Goal: Task Accomplishment & Management: Complete application form

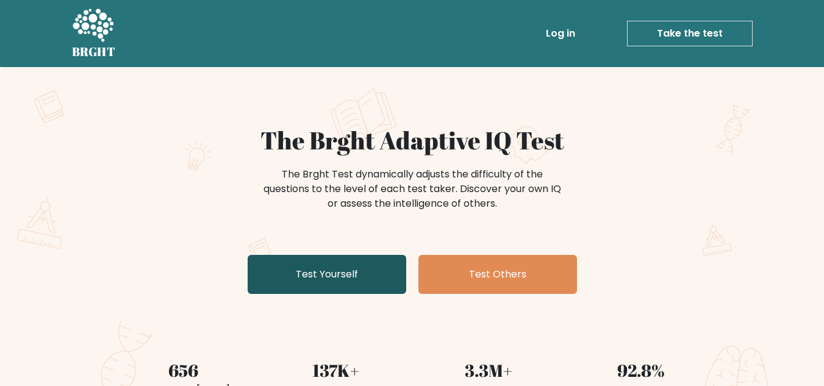
click at [353, 281] on link "Test Yourself" at bounding box center [327, 274] width 159 height 39
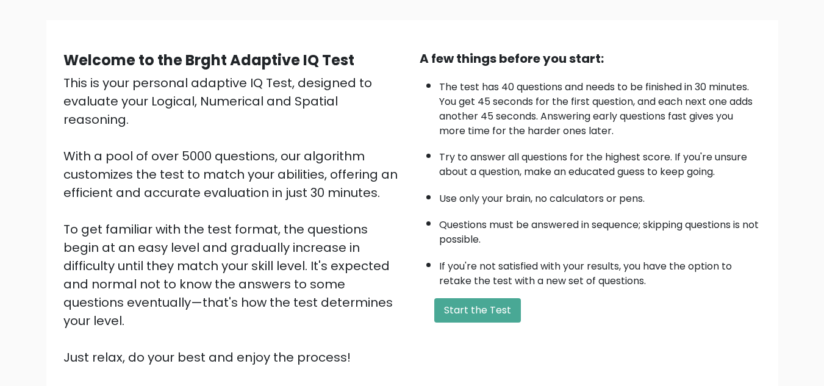
scroll to position [77, 0]
click at [501, 304] on button "Start the Test" at bounding box center [477, 310] width 87 height 24
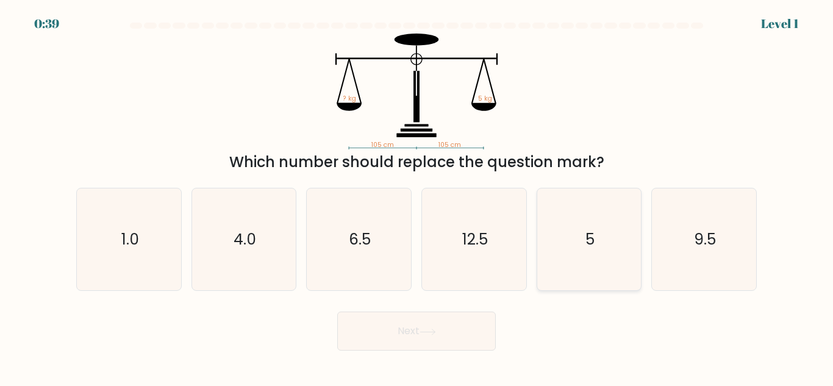
click at [591, 226] on icon "5" at bounding box center [589, 239] width 102 height 102
click at [417, 196] on input "e. 5" at bounding box center [416, 194] width 1 height 3
radio input "true"
click at [451, 327] on button "Next" at bounding box center [416, 331] width 159 height 39
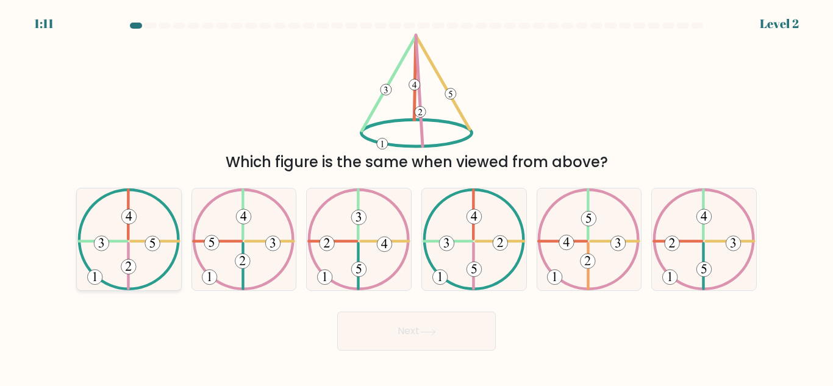
click at [140, 241] on 322 at bounding box center [154, 241] width 48 height 0
click at [416, 196] on input "a." at bounding box center [416, 194] width 1 height 3
radio input "true"
click at [378, 333] on button "Next" at bounding box center [416, 331] width 159 height 39
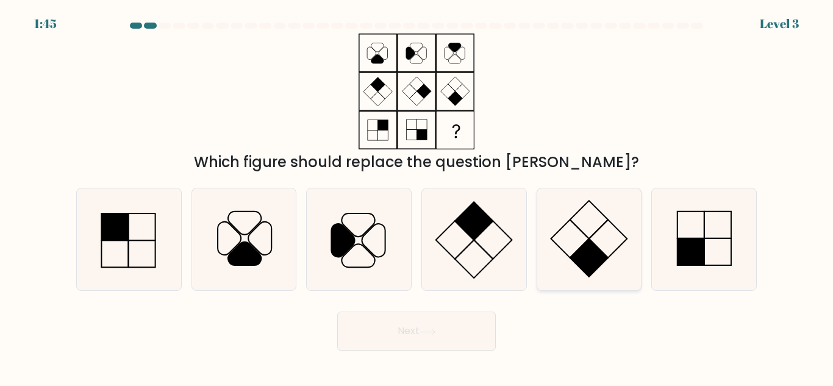
click at [600, 240] on icon at bounding box center [589, 239] width 102 height 102
click at [417, 196] on input "e." at bounding box center [416, 194] width 1 height 3
radio input "true"
click at [435, 330] on icon at bounding box center [427, 331] width 15 height 5
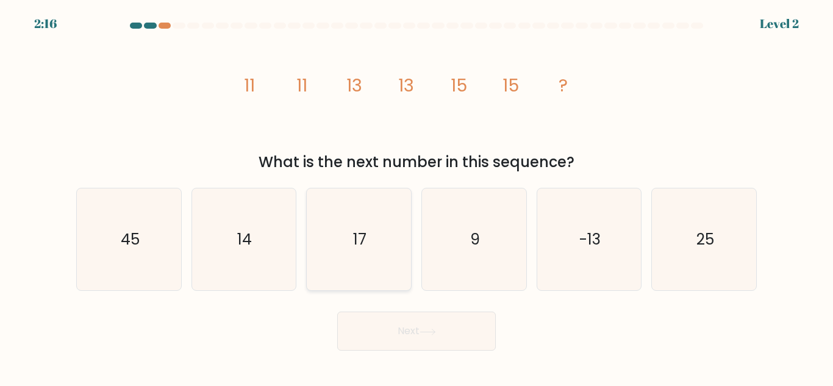
click at [350, 219] on icon "17" at bounding box center [359, 239] width 102 height 102
click at [416, 196] on input "c. 17" at bounding box center [416, 194] width 1 height 3
radio input "true"
click at [383, 319] on button "Next" at bounding box center [416, 331] width 159 height 39
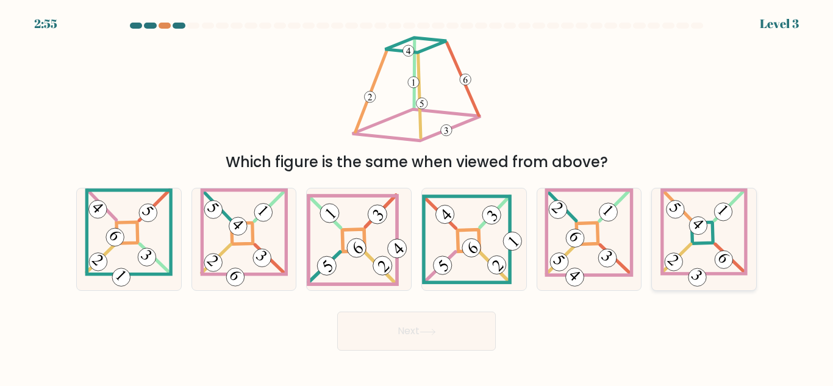
click at [710, 229] on icon at bounding box center [703, 239] width 87 height 102
click at [417, 196] on input "f." at bounding box center [416, 194] width 1 height 3
radio input "true"
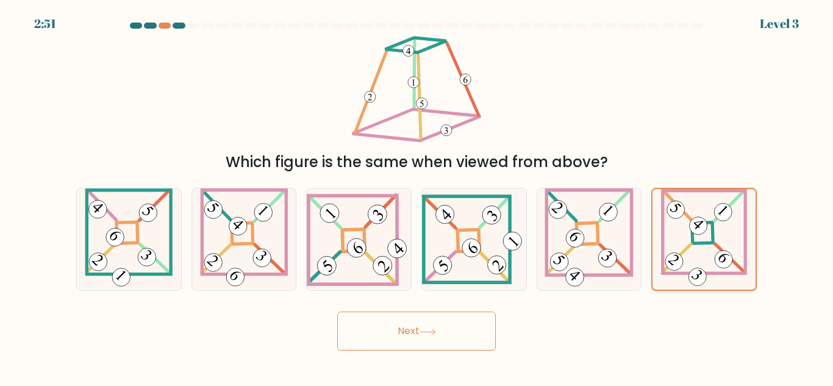
click at [711, 235] on icon at bounding box center [704, 239] width 86 height 101
click at [417, 196] on input "f." at bounding box center [416, 194] width 1 height 3
click at [451, 318] on button "Next" at bounding box center [416, 331] width 159 height 39
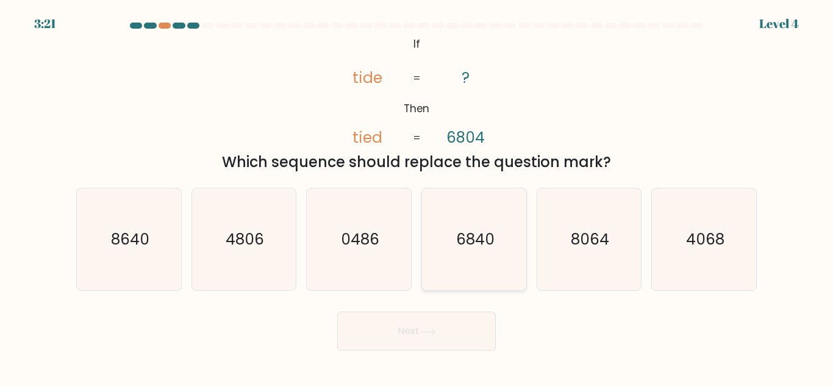
click at [492, 221] on icon "6840" at bounding box center [474, 239] width 102 height 102
click at [417, 196] on input "d. 6840" at bounding box center [416, 194] width 1 height 3
radio input "true"
click at [472, 334] on button "Next" at bounding box center [416, 331] width 159 height 39
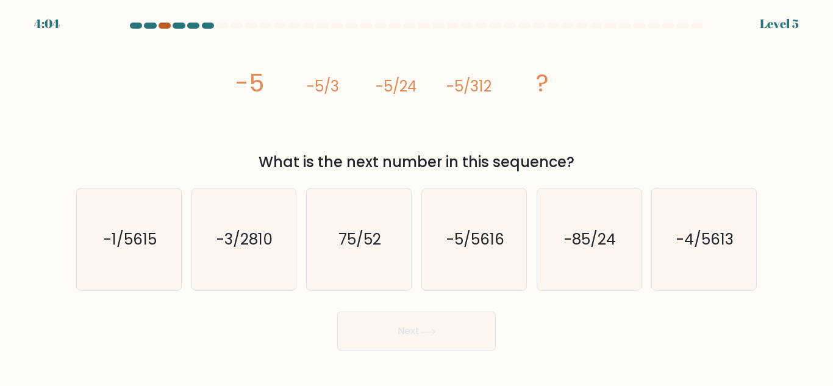
click at [165, 26] on div at bounding box center [165, 26] width 12 height 6
click at [476, 231] on text "-5/5616" at bounding box center [475, 239] width 58 height 21
click at [417, 196] on input "d. -5/5616" at bounding box center [416, 194] width 1 height 3
radio input "true"
click at [450, 316] on button "Next" at bounding box center [416, 331] width 159 height 39
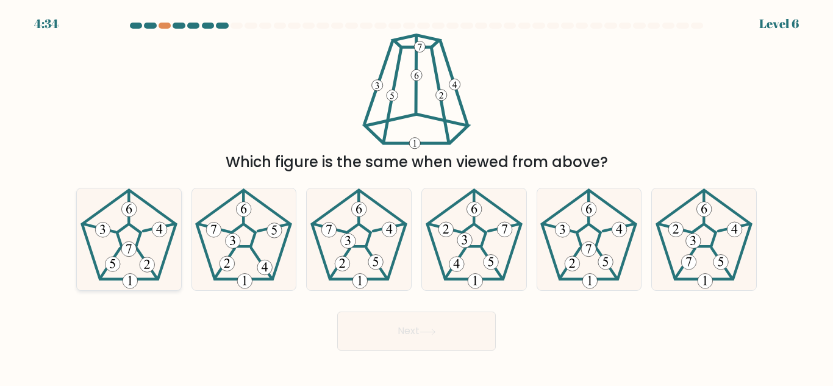
click at [118, 238] on 211 at bounding box center [129, 235] width 24 height 23
click at [416, 196] on input "a." at bounding box center [416, 194] width 1 height 3
radio input "true"
click at [452, 340] on button "Next" at bounding box center [416, 331] width 159 height 39
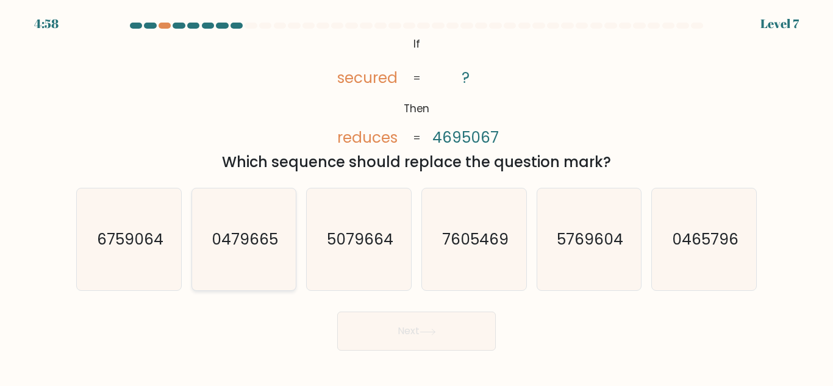
click at [249, 232] on text "0479665" at bounding box center [245, 239] width 66 height 21
click at [416, 196] on input "b. 0479665" at bounding box center [416, 194] width 1 height 3
radio input "true"
click at [448, 327] on button "Next" at bounding box center [416, 331] width 159 height 39
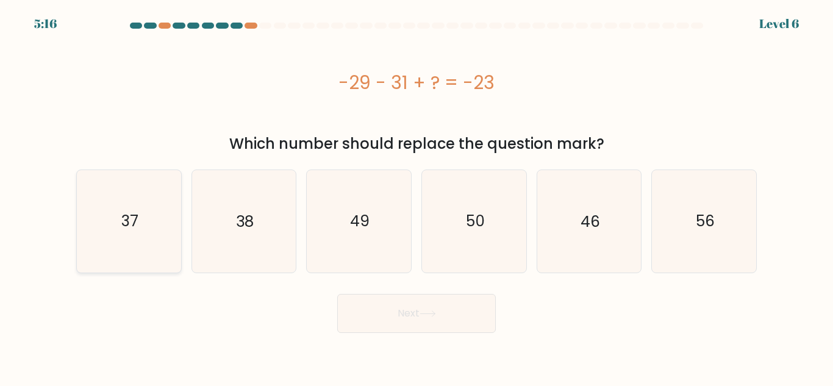
click at [131, 208] on icon "37" at bounding box center [129, 221] width 102 height 102
click at [416, 196] on input "a. 37" at bounding box center [416, 194] width 1 height 3
radio input "true"
click at [394, 304] on button "Next" at bounding box center [416, 313] width 159 height 39
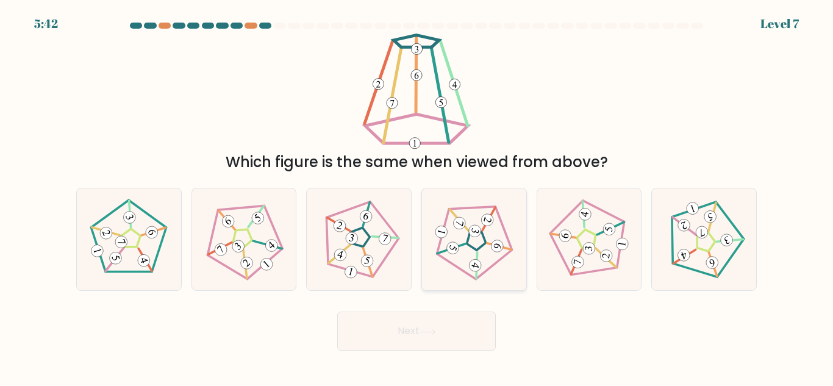
click at [485, 251] on icon at bounding box center [474, 240] width 82 height 82
click at [417, 196] on input "d." at bounding box center [416, 194] width 1 height 3
radio input "true"
click at [430, 335] on icon at bounding box center [427, 332] width 16 height 7
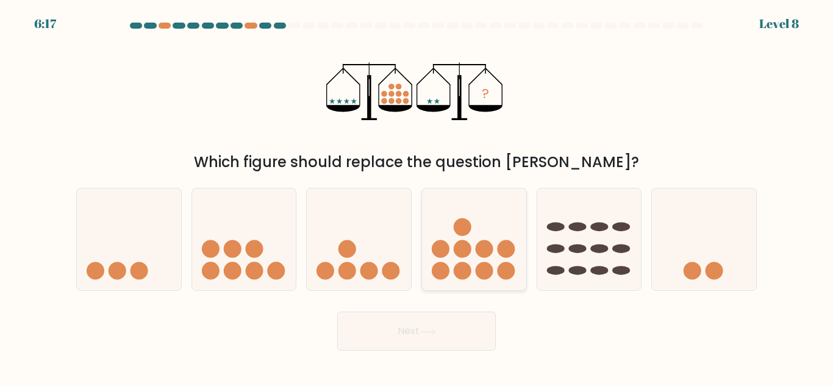
click at [468, 230] on circle at bounding box center [463, 227] width 18 height 18
click at [417, 196] on input "d." at bounding box center [416, 194] width 1 height 3
radio input "true"
click at [366, 334] on button "Next" at bounding box center [416, 331] width 159 height 39
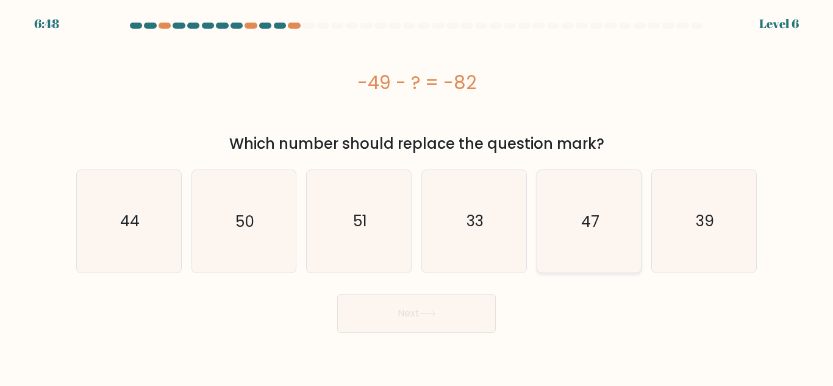
click at [598, 211] on text "47" at bounding box center [590, 220] width 18 height 21
click at [417, 196] on input "e. 47" at bounding box center [416, 194] width 1 height 3
radio input "true"
click at [431, 315] on icon at bounding box center [427, 313] width 16 height 7
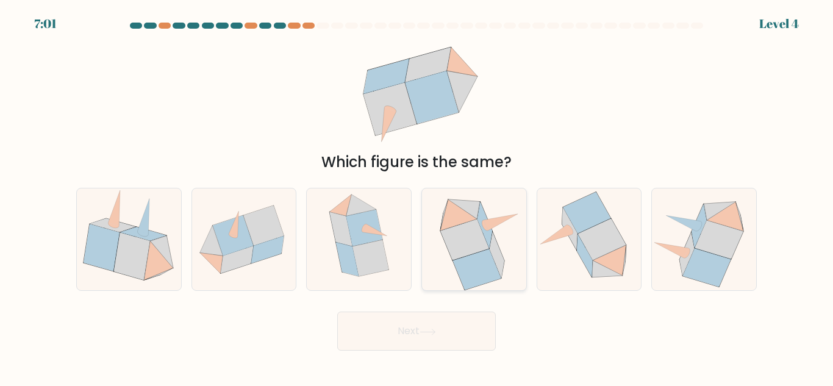
click at [492, 247] on icon at bounding box center [497, 255] width 15 height 46
click at [417, 196] on input "d." at bounding box center [416, 194] width 1 height 3
radio input "true"
click at [480, 330] on button "Next" at bounding box center [416, 331] width 159 height 39
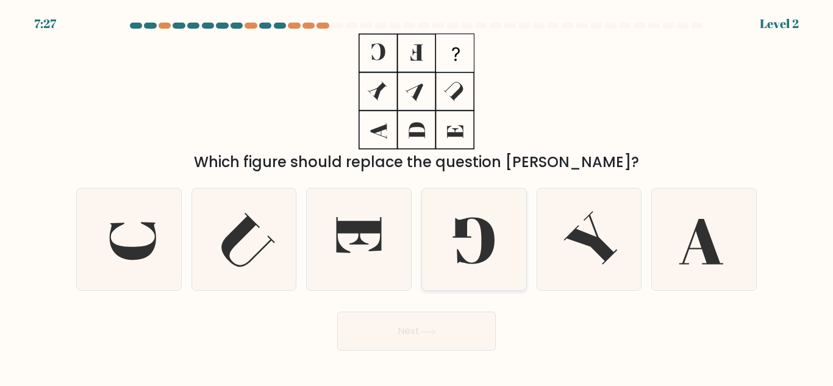
click at [479, 229] on icon at bounding box center [474, 239] width 102 height 102
click at [417, 196] on input "d." at bounding box center [416, 194] width 1 height 3
radio input "true"
click at [451, 338] on button "Next" at bounding box center [416, 331] width 159 height 39
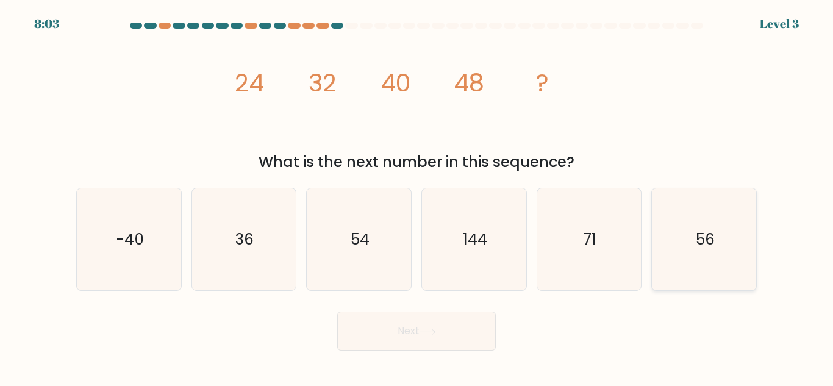
click at [685, 221] on icon "56" at bounding box center [704, 239] width 102 height 102
click at [417, 196] on input "f. 56" at bounding box center [416, 194] width 1 height 3
radio input "true"
click at [462, 323] on button "Next" at bounding box center [416, 331] width 159 height 39
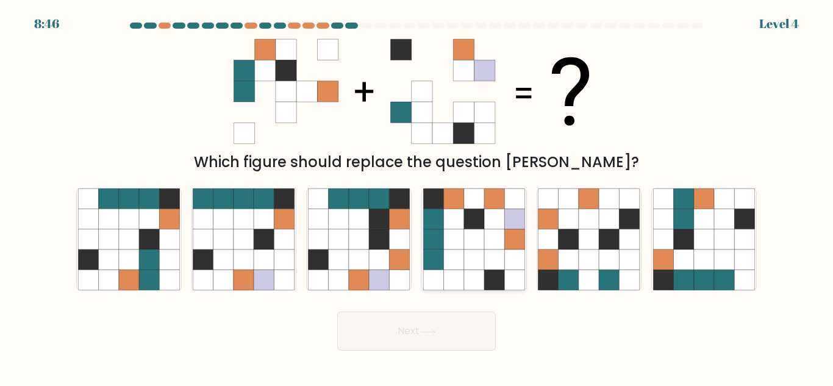
click at [466, 235] on icon at bounding box center [474, 239] width 20 height 20
click at [417, 196] on input "d." at bounding box center [416, 194] width 1 height 3
radio input "true"
click at [457, 332] on button "Next" at bounding box center [416, 331] width 159 height 39
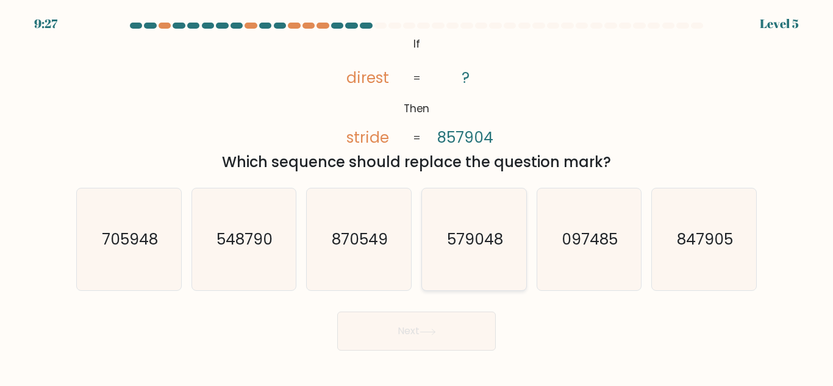
click at [466, 271] on icon "579048" at bounding box center [474, 239] width 102 height 102
click at [417, 196] on input "d. 579048" at bounding box center [416, 194] width 1 height 3
radio input "true"
click at [465, 340] on button "Next" at bounding box center [416, 331] width 159 height 39
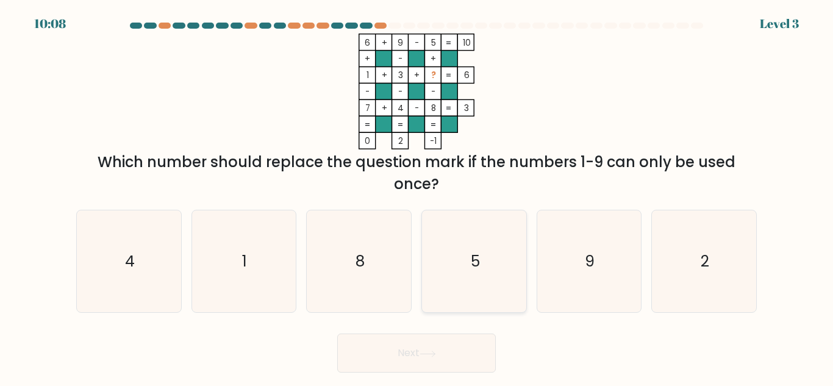
click at [506, 266] on icon "5" at bounding box center [474, 261] width 102 height 102
click at [417, 196] on input "d. 5" at bounding box center [416, 194] width 1 height 3
radio input "true"
click at [480, 365] on button "Next" at bounding box center [416, 353] width 159 height 39
click at [471, 367] on body "10:06 Level 3" at bounding box center [416, 193] width 833 height 386
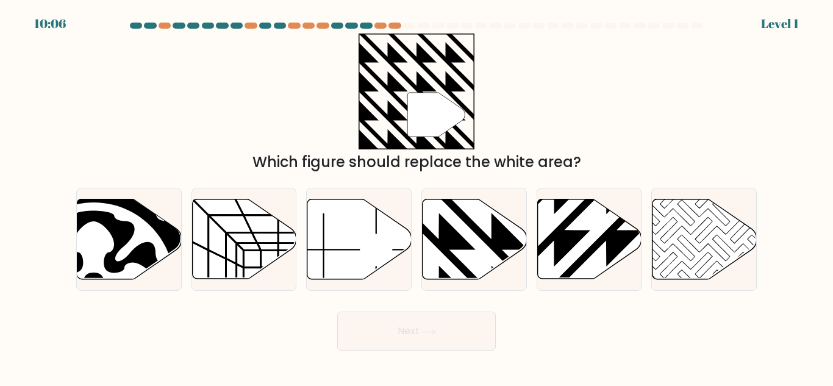
click at [476, 349] on button "Next" at bounding box center [416, 331] width 159 height 39
click at [570, 251] on icon at bounding box center [589, 239] width 104 height 80
click at [417, 196] on input "e." at bounding box center [416, 194] width 1 height 3
radio input "true"
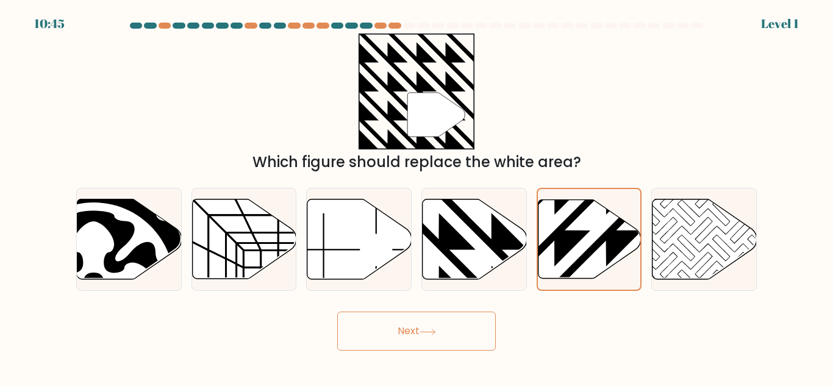
click at [474, 340] on button "Next" at bounding box center [416, 331] width 159 height 39
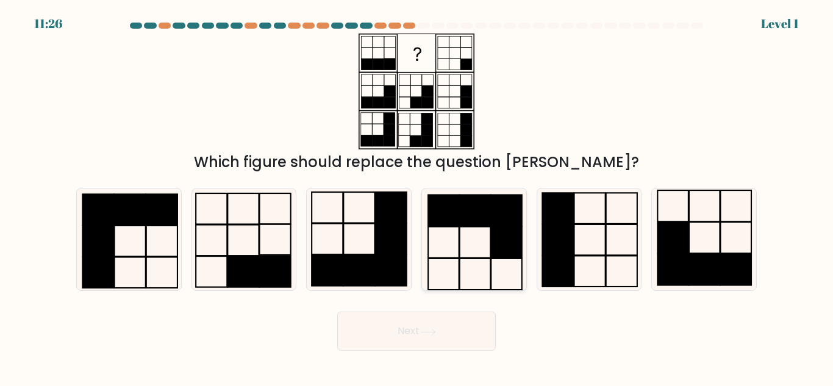
click at [468, 257] on icon at bounding box center [474, 239] width 102 height 102
click at [417, 196] on input "d." at bounding box center [416, 194] width 1 height 3
radio input "true"
click at [459, 329] on button "Next" at bounding box center [416, 331] width 159 height 39
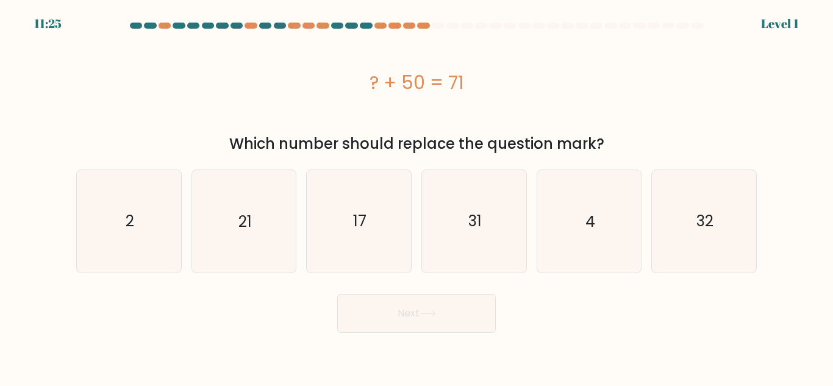
click at [462, 346] on body "11:25 Level 1 2" at bounding box center [416, 193] width 833 height 386
click at [235, 209] on icon "21" at bounding box center [244, 221] width 102 height 102
click at [416, 196] on input "b. 21" at bounding box center [416, 194] width 1 height 3
radio input "true"
click at [387, 326] on button "Next" at bounding box center [416, 313] width 159 height 39
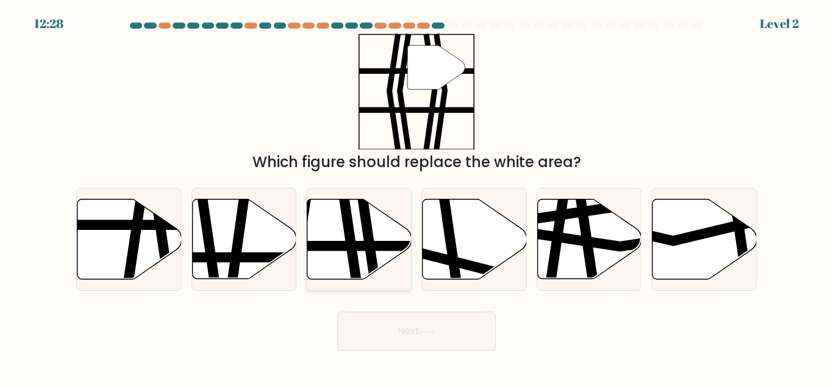
click at [352, 226] on icon at bounding box center [348, 284] width 15 height 210
click at [416, 196] on input "c." at bounding box center [416, 194] width 1 height 3
radio input "true"
click at [437, 346] on button "Next" at bounding box center [416, 331] width 159 height 39
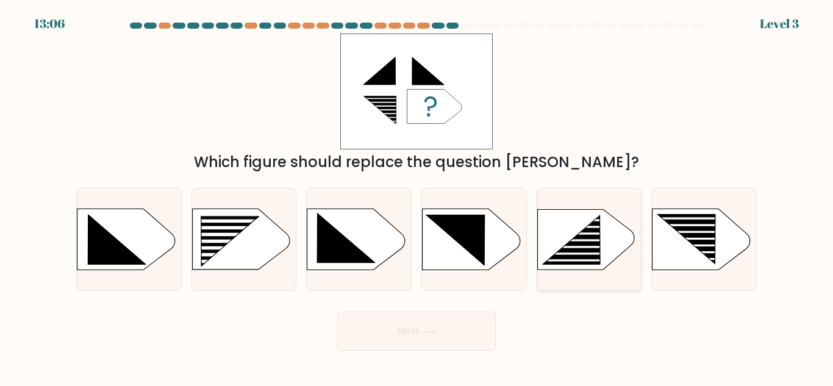
click at [593, 260] on rect at bounding box center [579, 260] width 82 height 2
click at [417, 196] on input "e." at bounding box center [416, 194] width 1 height 3
radio input "true"
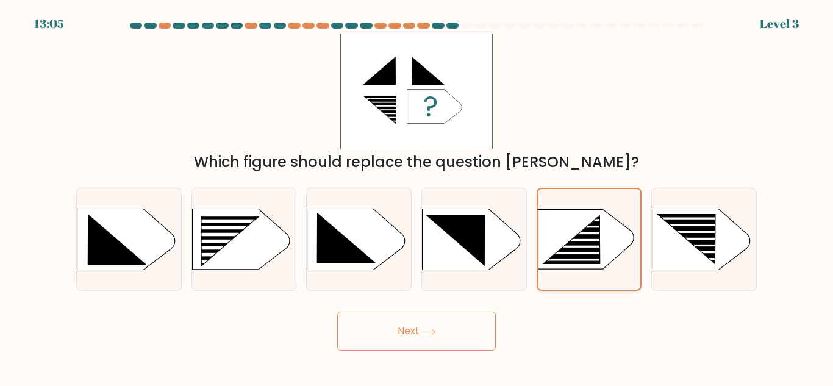
click at [601, 263] on icon at bounding box center [586, 240] width 96 height 60
click at [417, 196] on input "e." at bounding box center [416, 194] width 1 height 3
click at [708, 267] on icon at bounding box center [701, 239] width 98 height 61
click at [417, 196] on input "f." at bounding box center [416, 194] width 1 height 3
radio input "true"
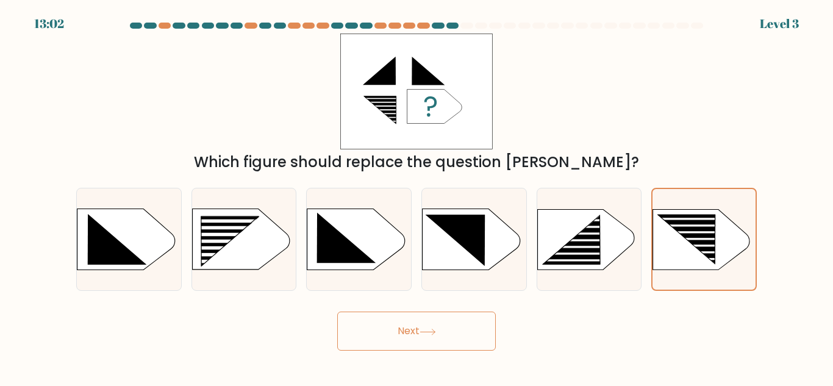
click at [445, 338] on button "Next" at bounding box center [416, 331] width 159 height 39
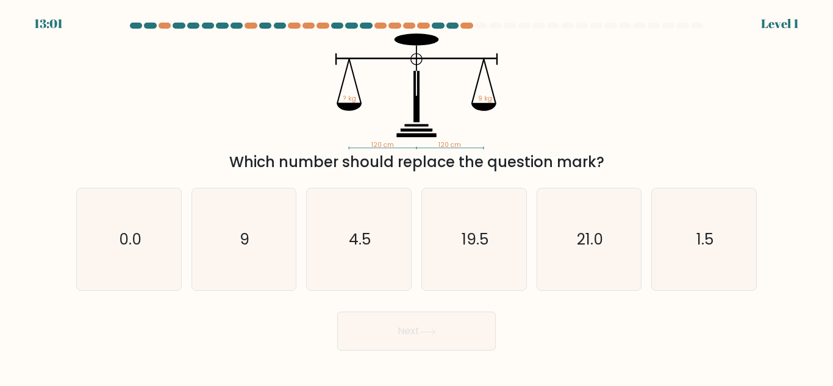
click at [440, 341] on button "Next" at bounding box center [416, 331] width 159 height 39
click at [257, 251] on icon "9" at bounding box center [244, 239] width 102 height 102
click at [416, 196] on input "b. 9" at bounding box center [416, 194] width 1 height 3
radio input "true"
click at [482, 338] on button "Next" at bounding box center [416, 331] width 159 height 39
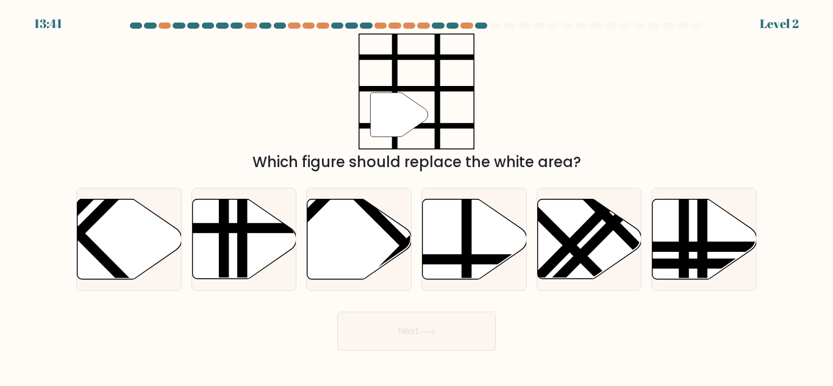
click at [465, 340] on button "Next" at bounding box center [416, 331] width 159 height 39
click at [486, 251] on icon at bounding box center [475, 239] width 104 height 80
click at [417, 196] on input "d." at bounding box center [416, 194] width 1 height 3
radio input "true"
click at [474, 338] on button "Next" at bounding box center [416, 331] width 159 height 39
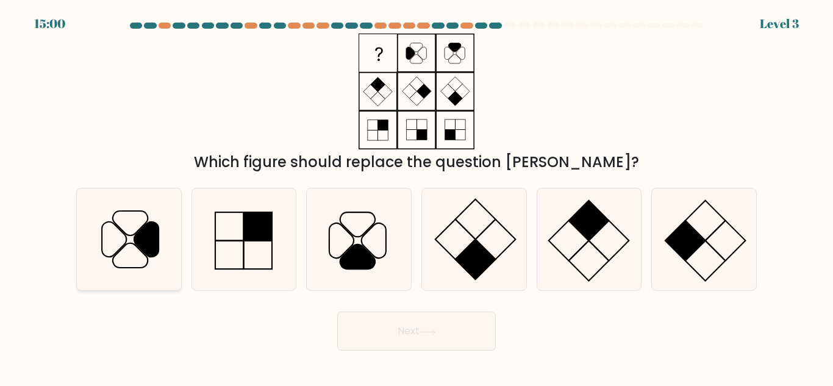
click at [137, 224] on icon at bounding box center [129, 239] width 102 height 102
click at [416, 196] on input "a." at bounding box center [416, 194] width 1 height 3
radio input "true"
click at [383, 249] on icon at bounding box center [359, 239] width 102 height 102
click at [416, 196] on input "c." at bounding box center [416, 194] width 1 height 3
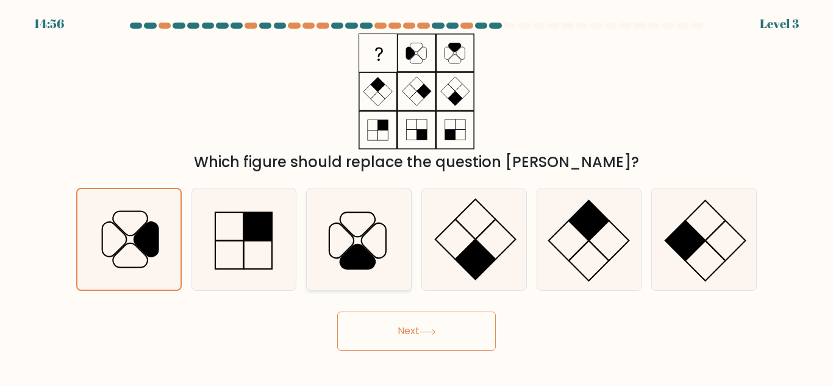
radio input "true"
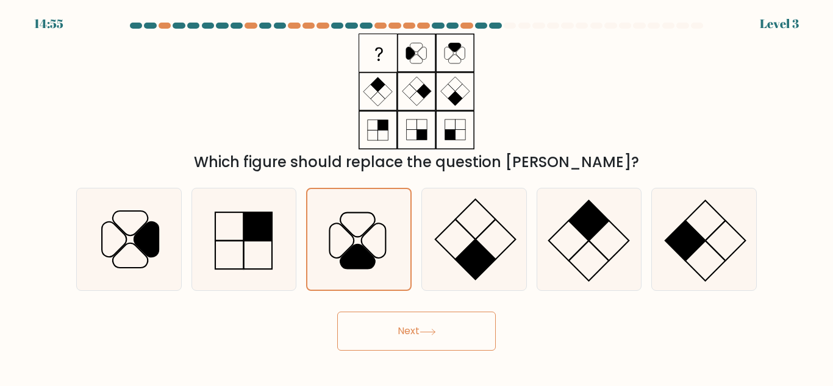
click at [456, 321] on button "Next" at bounding box center [416, 331] width 159 height 39
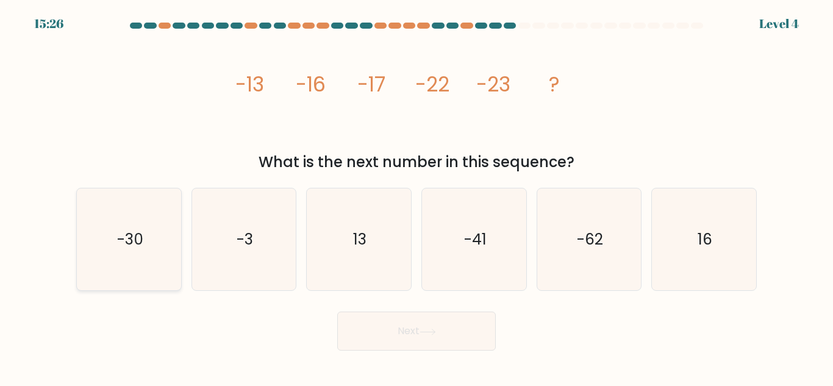
click at [134, 248] on text "-30" at bounding box center [129, 239] width 26 height 21
click at [416, 196] on input "a. -30" at bounding box center [416, 194] width 1 height 3
radio input "true"
click at [439, 338] on button "Next" at bounding box center [416, 331] width 159 height 39
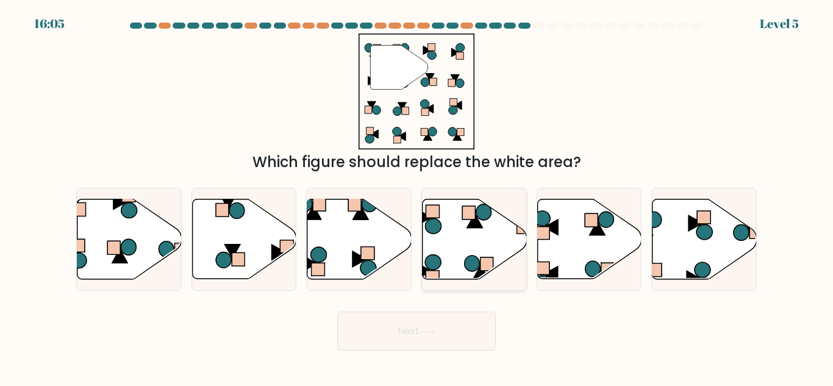
click at [468, 251] on icon at bounding box center [475, 239] width 104 height 80
click at [417, 196] on input "d." at bounding box center [416, 194] width 1 height 3
radio input "true"
click at [463, 333] on button "Next" at bounding box center [416, 331] width 159 height 39
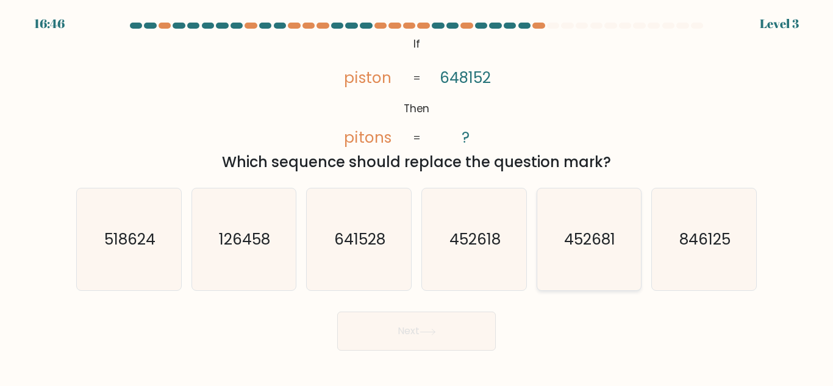
click at [580, 240] on text "452681" at bounding box center [590, 239] width 51 height 21
click at [417, 196] on input "e. 452681" at bounding box center [416, 194] width 1 height 3
radio input "true"
click at [448, 340] on button "Next" at bounding box center [416, 331] width 159 height 39
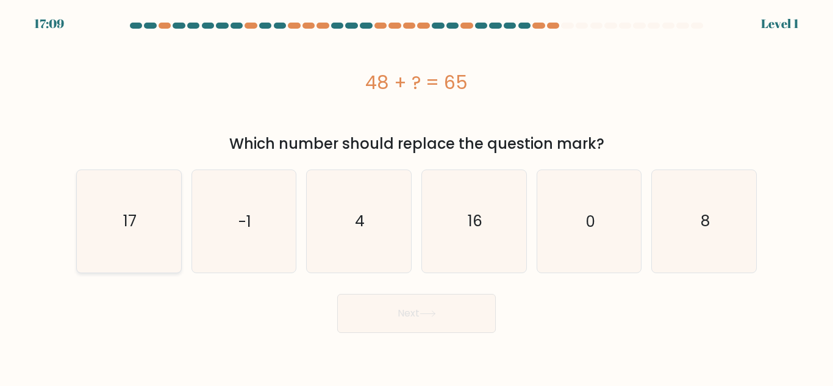
click at [127, 213] on text "17" at bounding box center [129, 220] width 13 height 21
click at [416, 196] on input "a. 17" at bounding box center [416, 194] width 1 height 3
radio input "true"
click at [465, 312] on button "Next" at bounding box center [416, 313] width 159 height 39
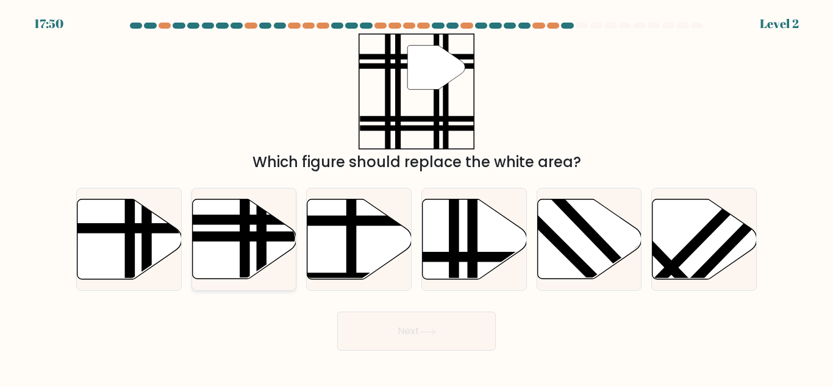
click at [224, 229] on icon at bounding box center [244, 239] width 104 height 80
click at [416, 196] on input "b." at bounding box center [416, 194] width 1 height 3
radio input "true"
click at [462, 344] on button "Next" at bounding box center [416, 331] width 159 height 39
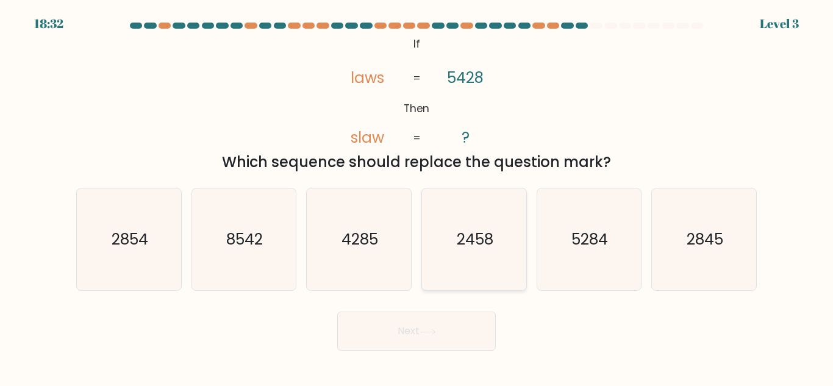
click at [461, 266] on icon "2458" at bounding box center [474, 239] width 102 height 102
click at [417, 196] on input "d. 2458" at bounding box center [416, 194] width 1 height 3
radio input "true"
click at [476, 328] on button "Next" at bounding box center [416, 331] width 159 height 39
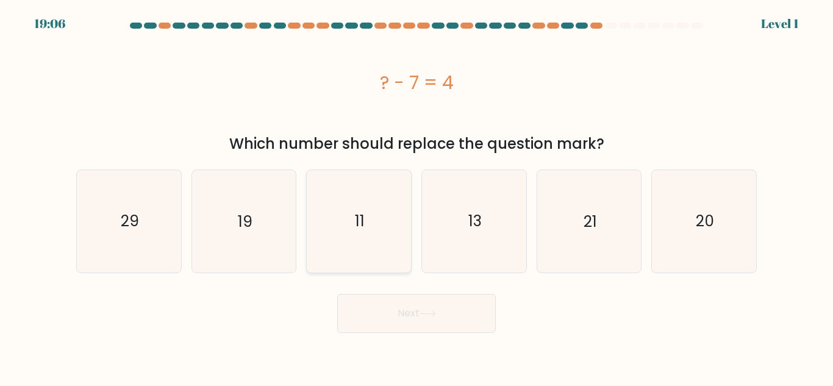
click at [357, 224] on text "11" at bounding box center [360, 220] width 10 height 21
click at [416, 196] on input "c. 11" at bounding box center [416, 194] width 1 height 3
radio input "true"
click at [455, 310] on button "Next" at bounding box center [416, 313] width 159 height 39
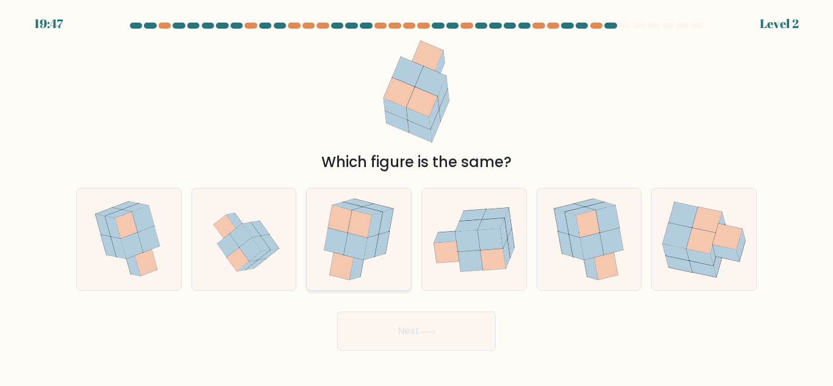
click at [372, 266] on icon at bounding box center [358, 239] width 85 height 102
click at [416, 196] on input "c." at bounding box center [416, 194] width 1 height 3
radio input "true"
click at [427, 334] on icon at bounding box center [427, 332] width 16 height 7
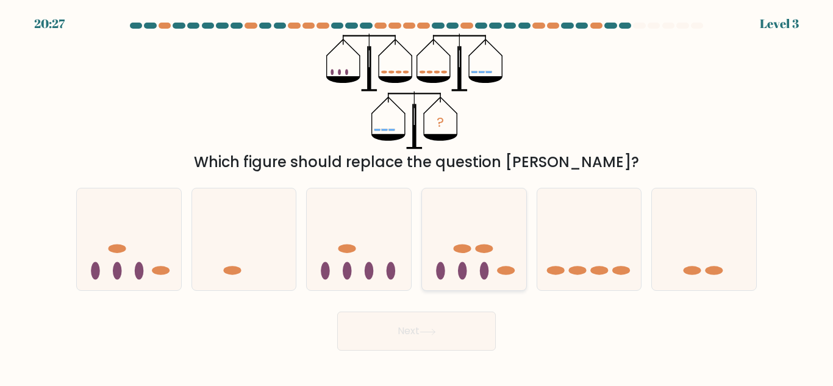
click at [480, 274] on icon at bounding box center [474, 239] width 104 height 86
click at [417, 196] on input "d." at bounding box center [416, 194] width 1 height 3
radio input "true"
click at [480, 337] on button "Next" at bounding box center [416, 331] width 159 height 39
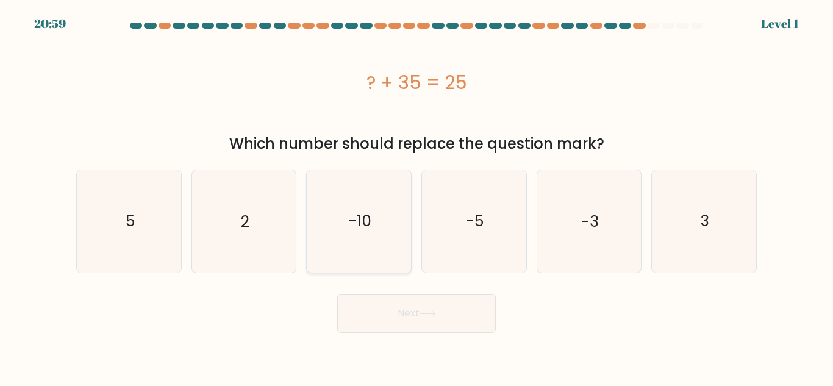
click at [341, 207] on icon "-10" at bounding box center [359, 221] width 102 height 102
click at [416, 196] on input "c. -10" at bounding box center [416, 194] width 1 height 3
radio input "true"
click at [447, 318] on button "Next" at bounding box center [416, 313] width 159 height 39
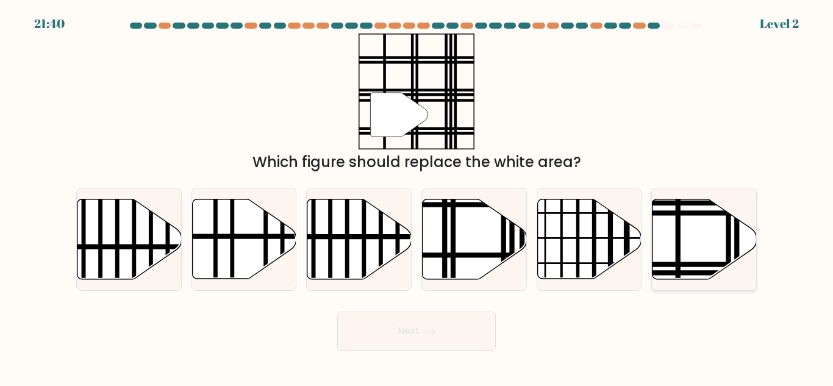
click at [656, 244] on icon at bounding box center [704, 239] width 104 height 80
click at [417, 196] on input "f." at bounding box center [416, 194] width 1 height 3
radio input "true"
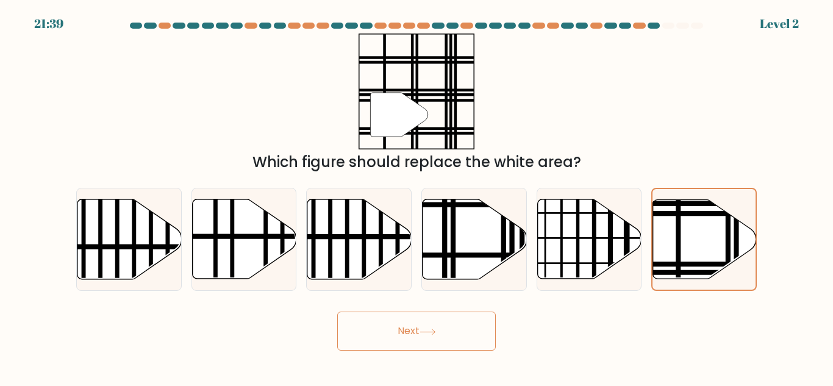
click at [448, 338] on button "Next" at bounding box center [416, 331] width 159 height 39
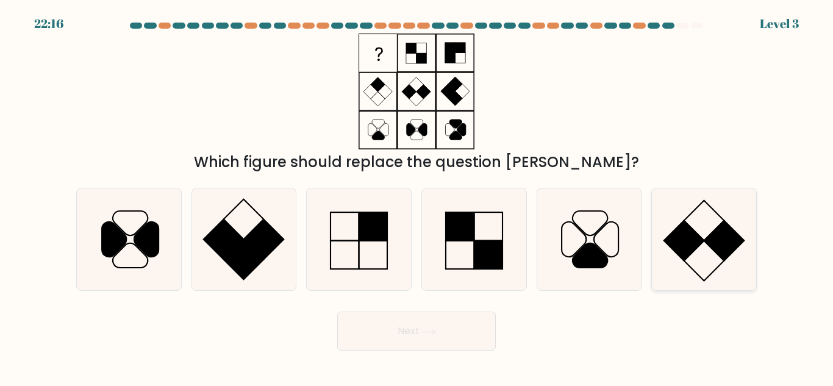
click at [713, 237] on rect at bounding box center [724, 241] width 40 height 40
click at [417, 196] on input "f." at bounding box center [416, 194] width 1 height 3
radio input "true"
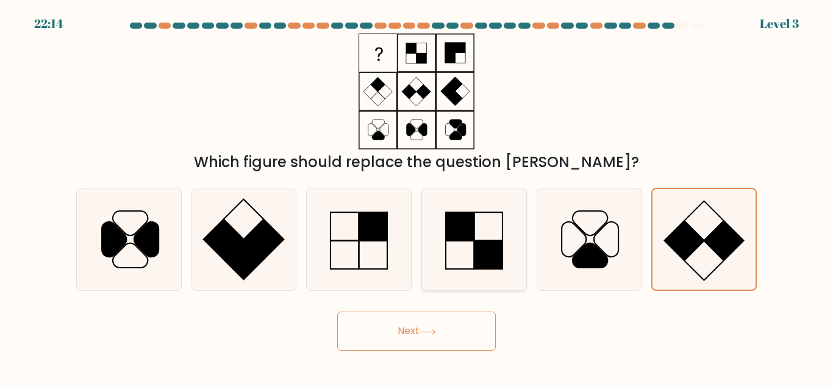
click at [480, 257] on rect at bounding box center [488, 255] width 29 height 29
click at [417, 196] on input "d." at bounding box center [416, 194] width 1 height 3
radio input "true"
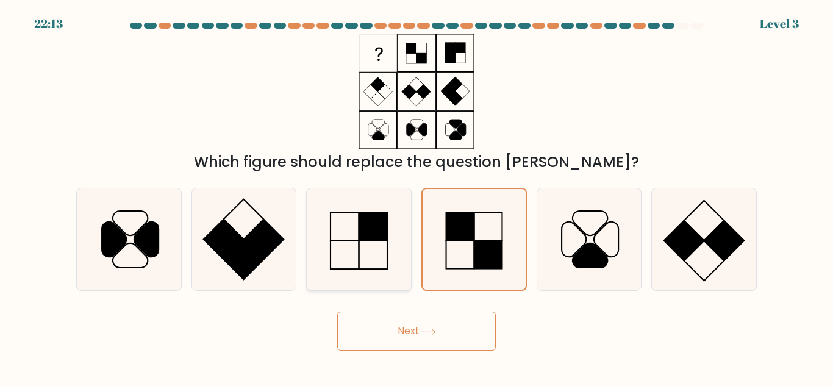
click at [387, 274] on icon at bounding box center [359, 239] width 102 height 102
click at [416, 196] on input "c." at bounding box center [416, 194] width 1 height 3
radio input "true"
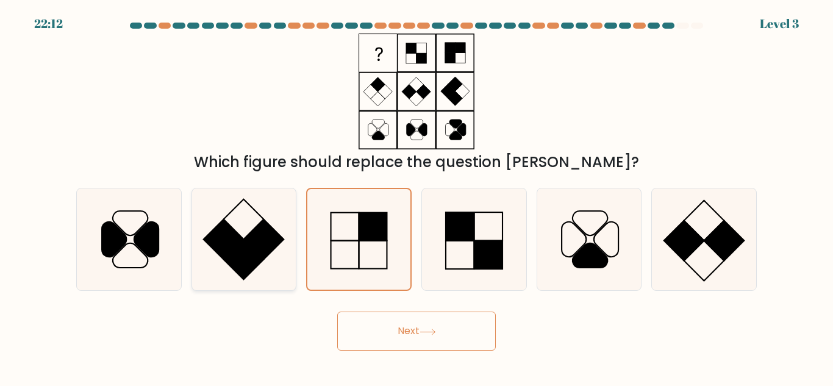
click at [238, 240] on rect at bounding box center [224, 239] width 40 height 40
click at [416, 196] on input "b." at bounding box center [416, 194] width 1 height 3
radio input "true"
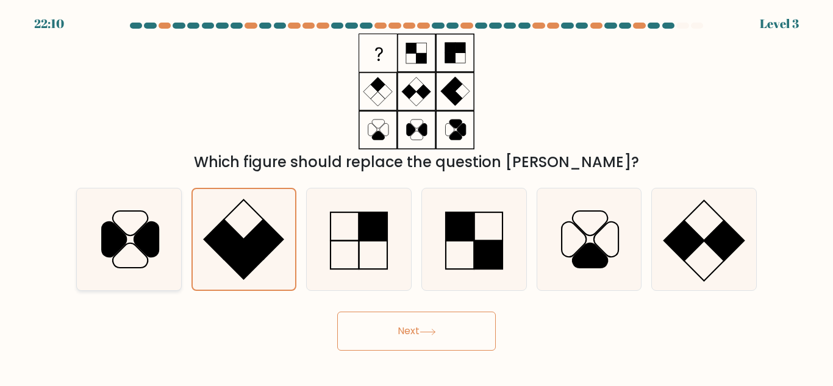
click at [142, 230] on icon at bounding box center [146, 239] width 24 height 35
click at [416, 196] on input "a." at bounding box center [416, 194] width 1 height 3
radio input "true"
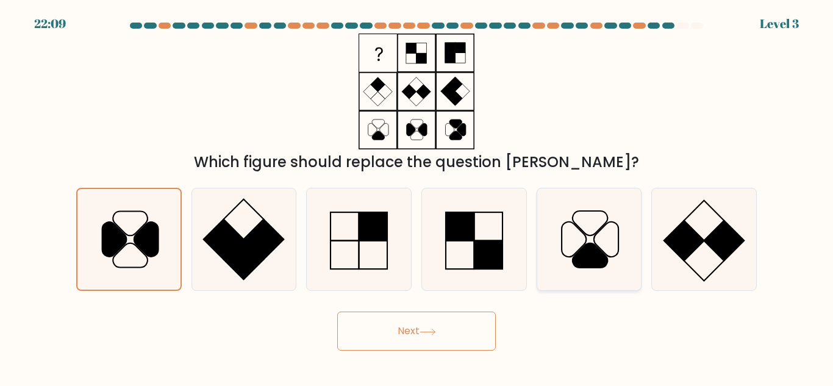
click at [593, 255] on icon at bounding box center [590, 255] width 35 height 24
click at [417, 196] on input "e." at bounding box center [416, 194] width 1 height 3
radio input "true"
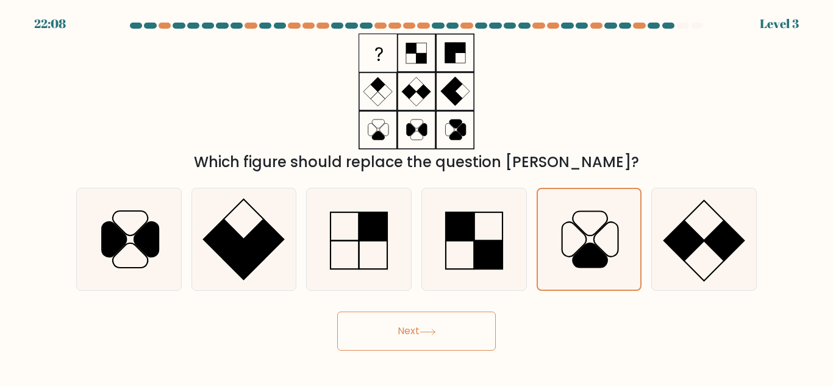
click at [471, 349] on button "Next" at bounding box center [416, 331] width 159 height 39
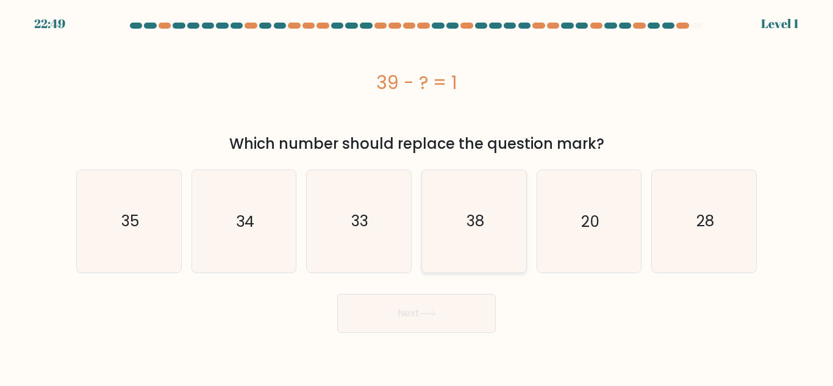
click at [487, 243] on icon "38" at bounding box center [474, 221] width 102 height 102
click at [417, 196] on input "d. 38" at bounding box center [416, 194] width 1 height 3
radio input "true"
click at [458, 310] on button "Next" at bounding box center [416, 313] width 159 height 39
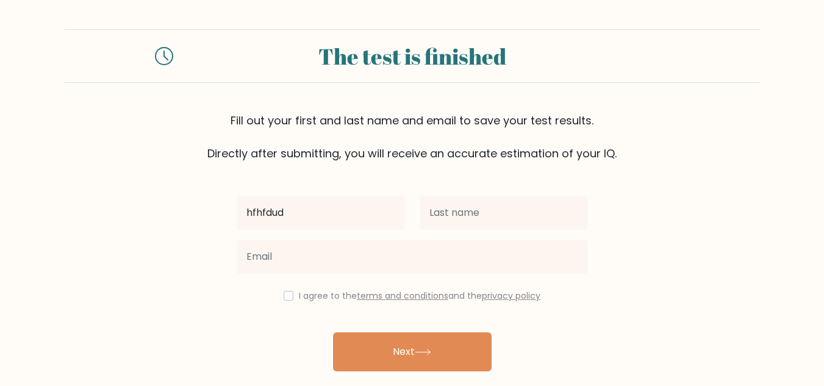
type input "hfhfdud"
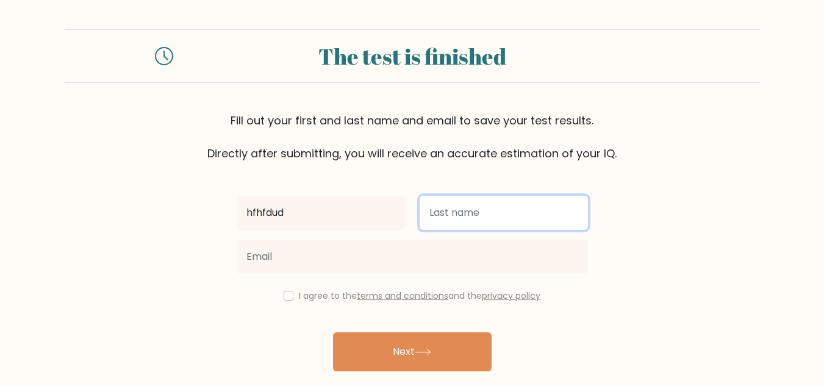
click at [488, 218] on input "text" at bounding box center [503, 213] width 168 height 34
type input "nfhdhhf"
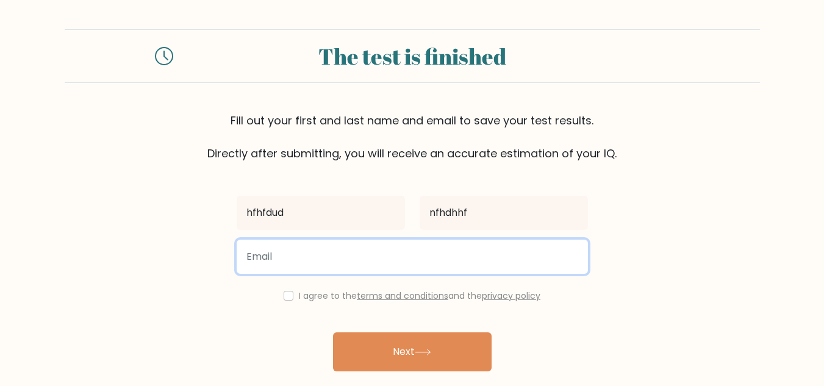
click at [441, 269] on input "email" at bounding box center [412, 257] width 351 height 34
type input "helena.cunningham11@gmail.com"
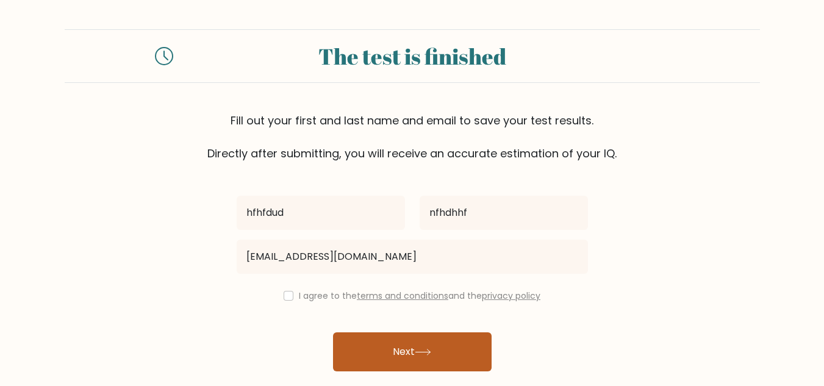
click at [431, 354] on icon at bounding box center [423, 352] width 16 height 7
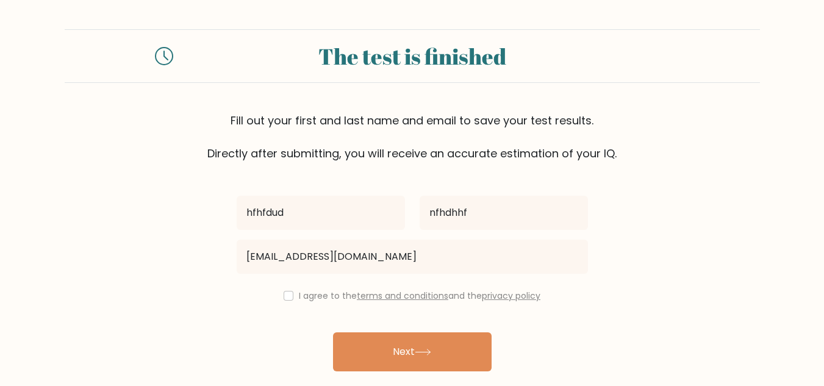
click at [281, 310] on div "hfhfdud nfhdhhf helena.cunningham11@gmail.com I agree to the terms and conditio…" at bounding box center [412, 280] width 366 height 237
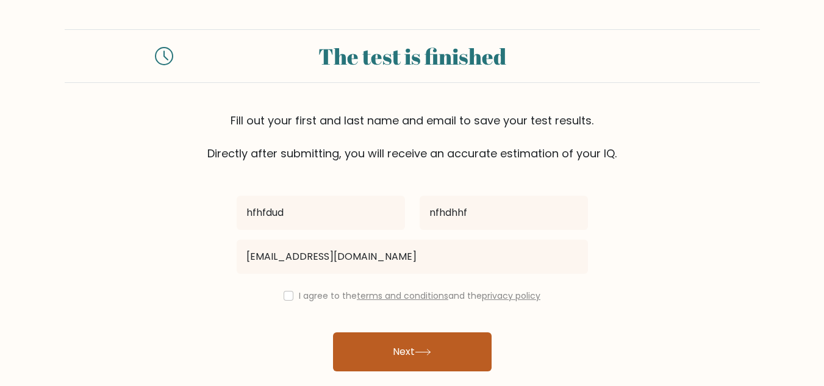
click at [448, 365] on button "Next" at bounding box center [412, 351] width 159 height 39
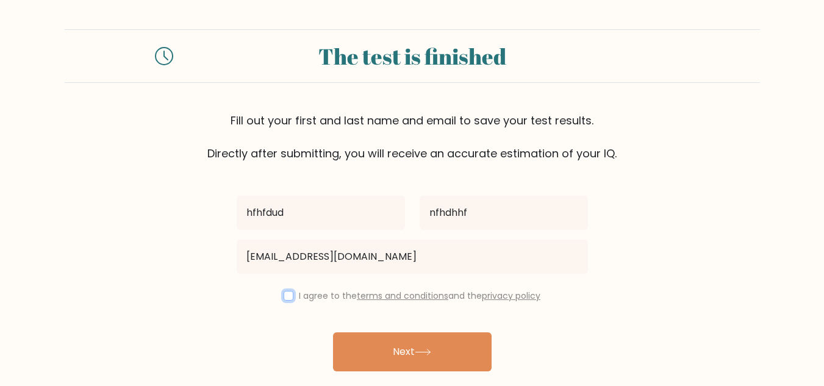
click at [285, 296] on input "checkbox" at bounding box center [289, 296] width 10 height 10
checkbox input "true"
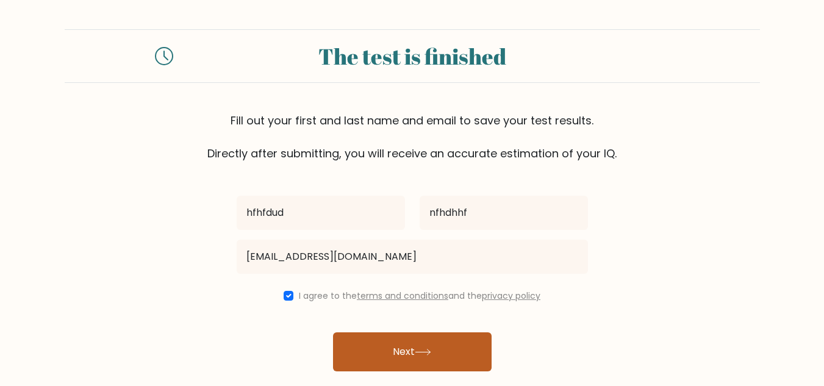
click at [449, 361] on button "Next" at bounding box center [412, 351] width 159 height 39
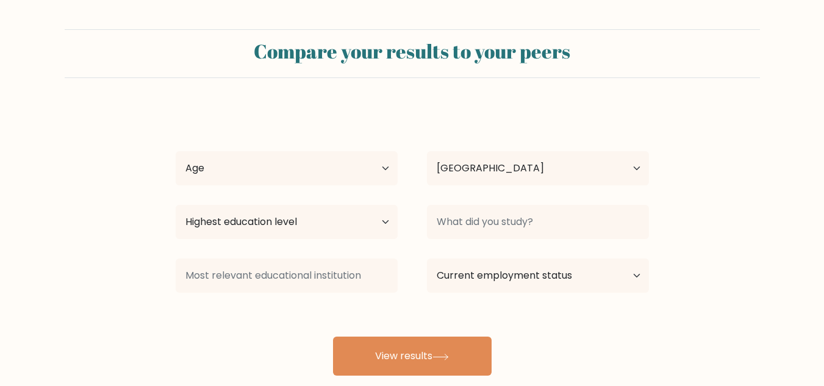
select select "US"
click at [194, 179] on select "Age Under [DEMOGRAPHIC_DATA] [DEMOGRAPHIC_DATA] [DEMOGRAPHIC_DATA] [DEMOGRAPHIC…" at bounding box center [287, 168] width 222 height 34
select select "min_18"
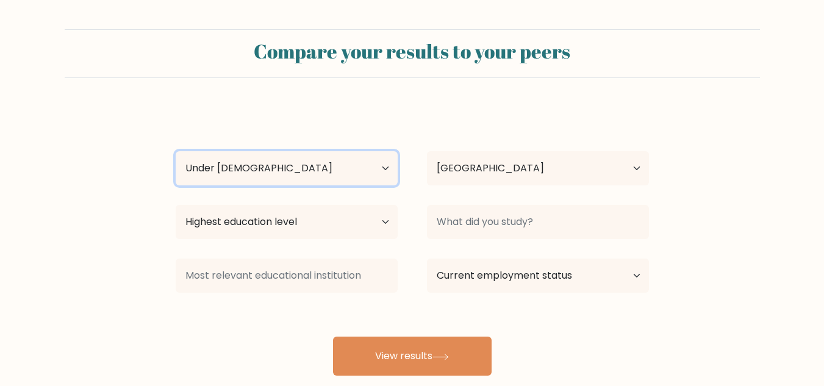
click at [176, 151] on select "Age Under [DEMOGRAPHIC_DATA] [DEMOGRAPHIC_DATA] [DEMOGRAPHIC_DATA] [DEMOGRAPHIC…" at bounding box center [287, 168] width 222 height 34
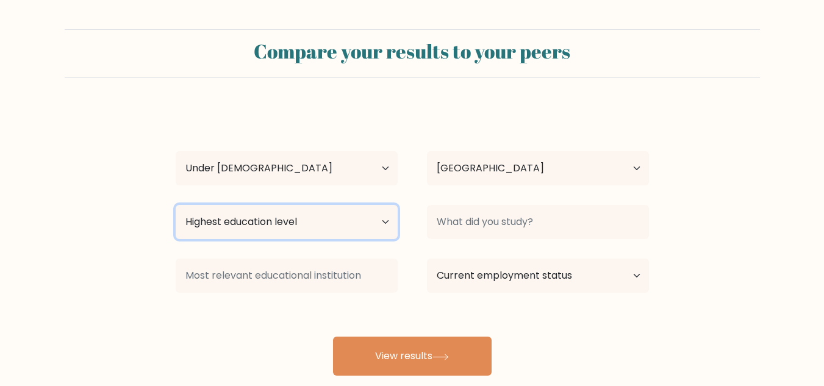
click at [199, 218] on select "Highest education level No schooling Primary Lower Secondary Upper Secondary Oc…" at bounding box center [287, 222] width 222 height 34
select select "lower_secondary"
click at [176, 205] on select "Highest education level No schooling Primary Lower Secondary Upper Secondary Oc…" at bounding box center [287, 222] width 222 height 34
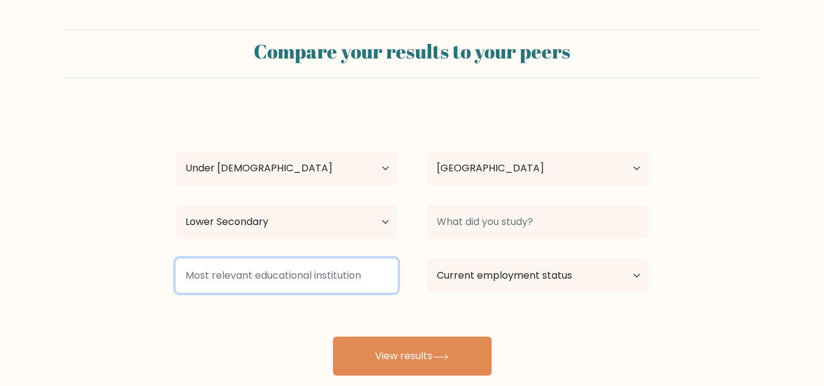
click at [200, 269] on input at bounding box center [287, 276] width 222 height 34
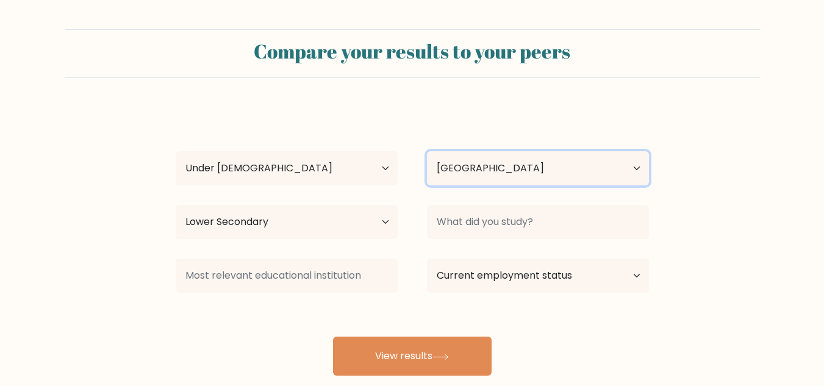
click at [573, 169] on select "Country [GEOGRAPHIC_DATA] [GEOGRAPHIC_DATA] [GEOGRAPHIC_DATA] [US_STATE] [GEOGR…" at bounding box center [538, 168] width 222 height 34
click at [696, 214] on form "Compare your results to your peers hfhfdud nfhdhhf Age Under [DEMOGRAPHIC_DATA]…" at bounding box center [412, 202] width 824 height 346
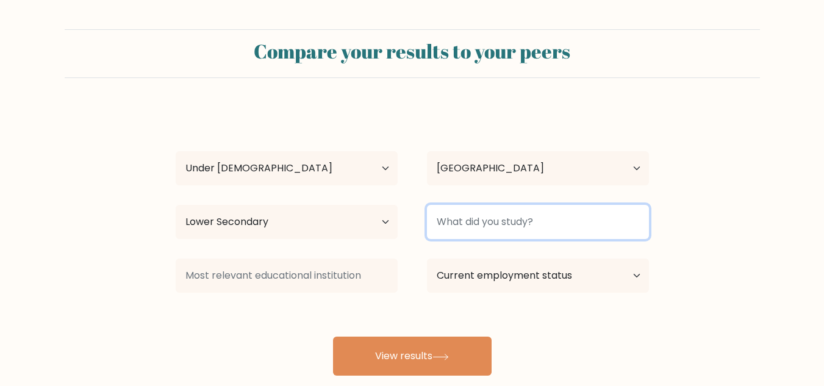
click at [576, 219] on input at bounding box center [538, 222] width 222 height 34
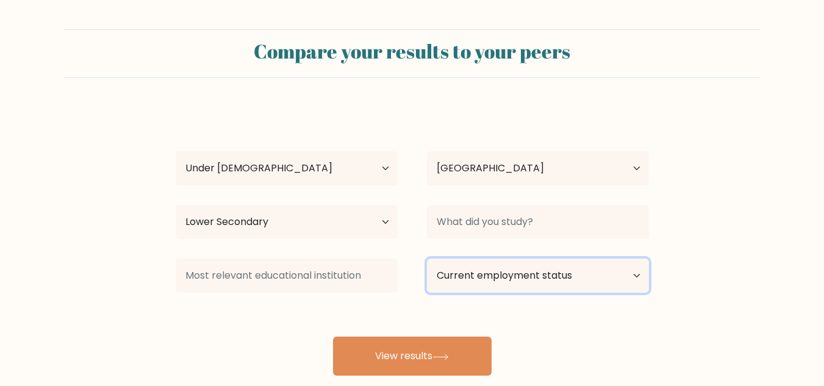
click at [565, 280] on select "Current employment status Employed Student Retired Other / prefer not to answer" at bounding box center [538, 276] width 222 height 34
select select "student"
click at [427, 259] on select "Current employment status Employed Student Retired Other / prefer not to answer" at bounding box center [538, 276] width 222 height 34
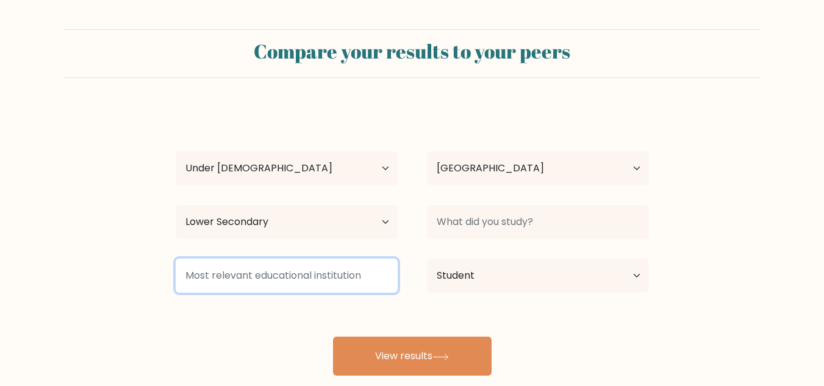
click at [179, 279] on input at bounding box center [287, 276] width 222 height 34
click at [198, 269] on input at bounding box center [287, 276] width 222 height 34
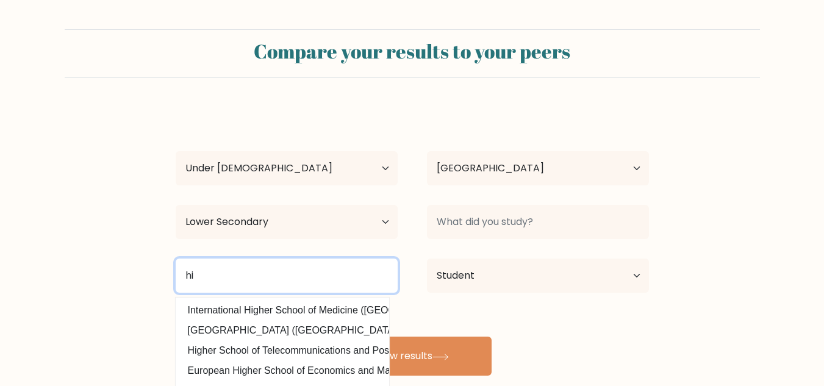
type input "h"
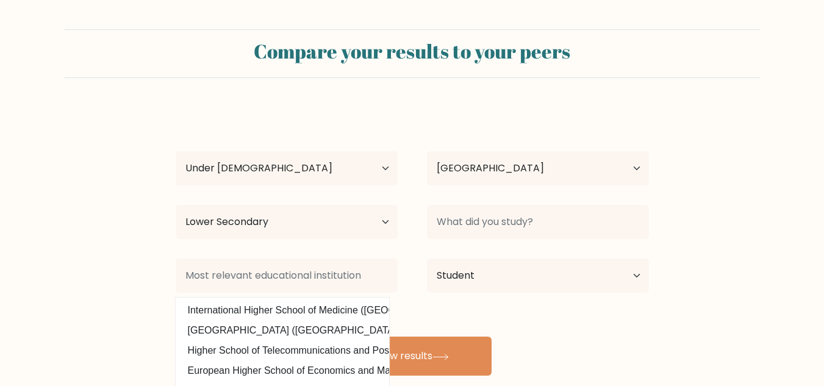
click at [109, 187] on form "Compare your results to your peers hfhfdud nfhdhhf Age Under [DEMOGRAPHIC_DATA]…" at bounding box center [412, 202] width 824 height 346
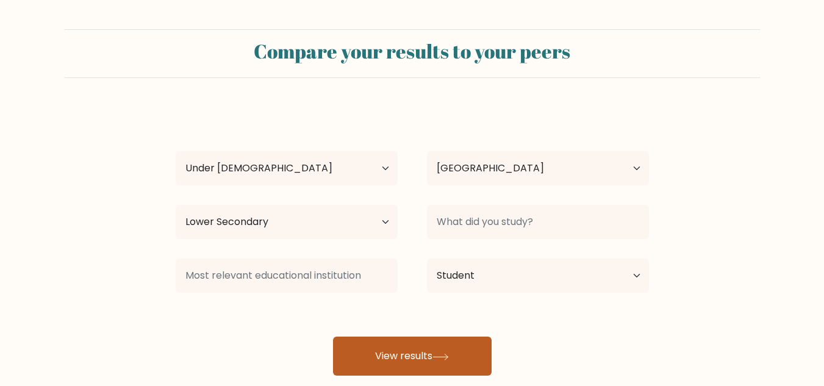
click at [467, 355] on button "View results" at bounding box center [412, 356] width 159 height 39
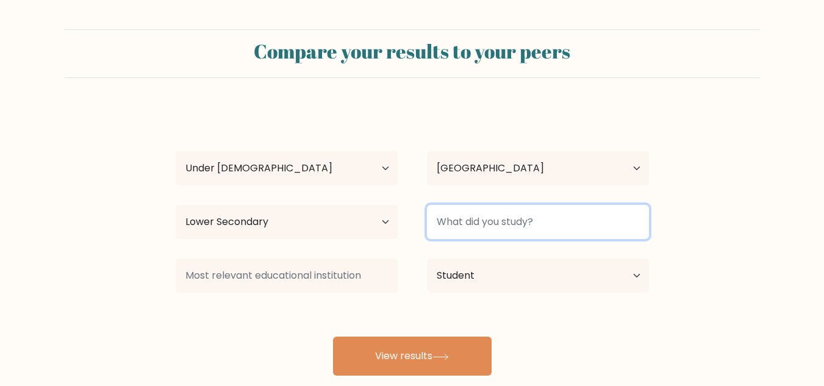
click at [569, 227] on input at bounding box center [538, 222] width 222 height 34
click at [576, 221] on input at bounding box center [538, 222] width 222 height 34
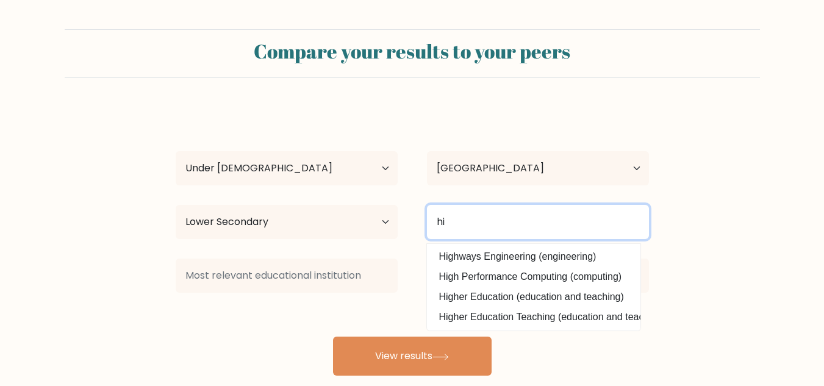
type input "h"
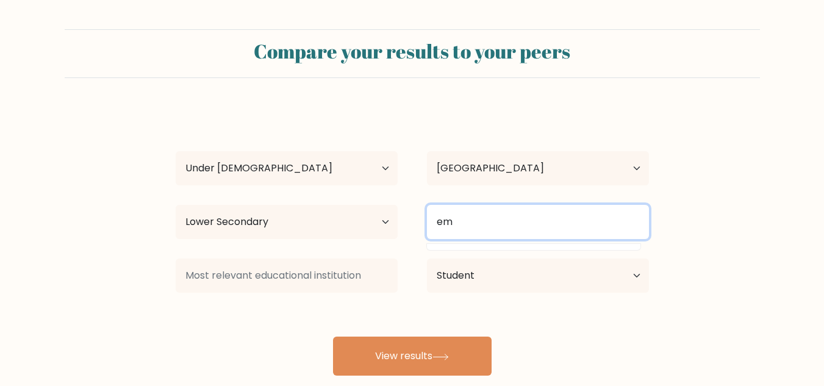
type input "e"
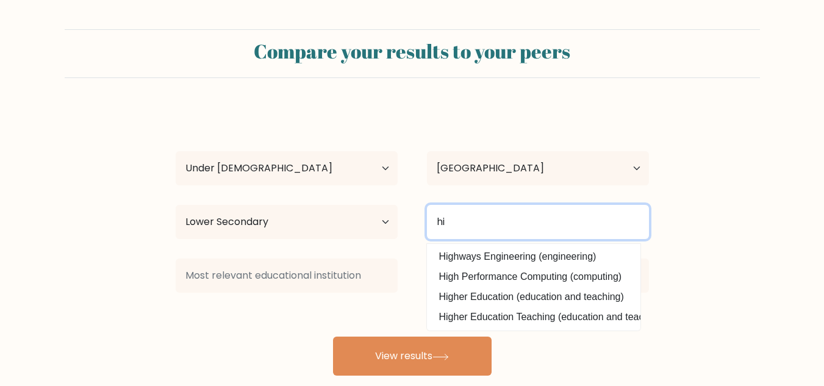
type input "h"
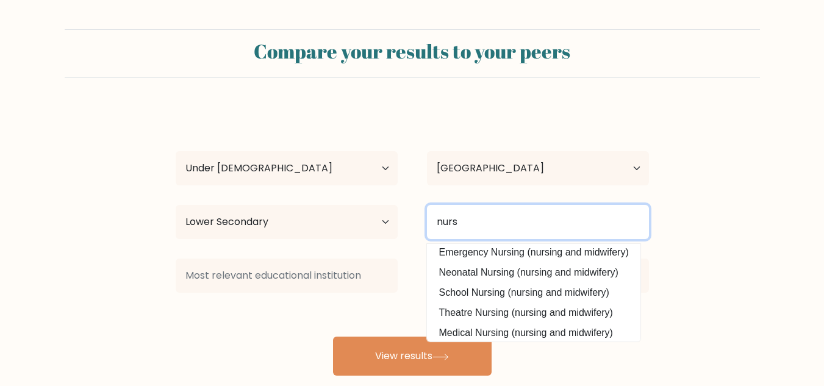
scroll to position [110, 0]
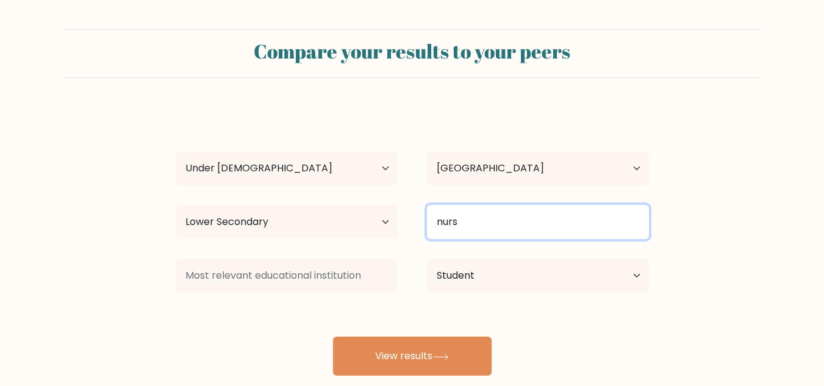
drag, startPoint x: 554, startPoint y: 285, endPoint x: 498, endPoint y: 235, distance: 75.1
click at [498, 235] on input "nurs" at bounding box center [538, 222] width 222 height 34
type input "n"
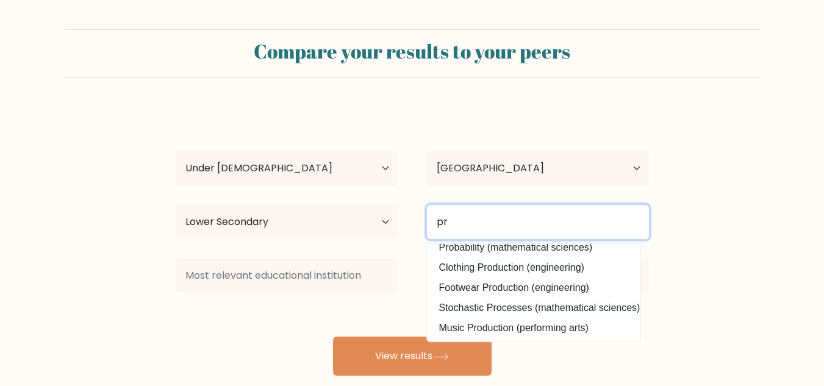
scroll to position [0, 0]
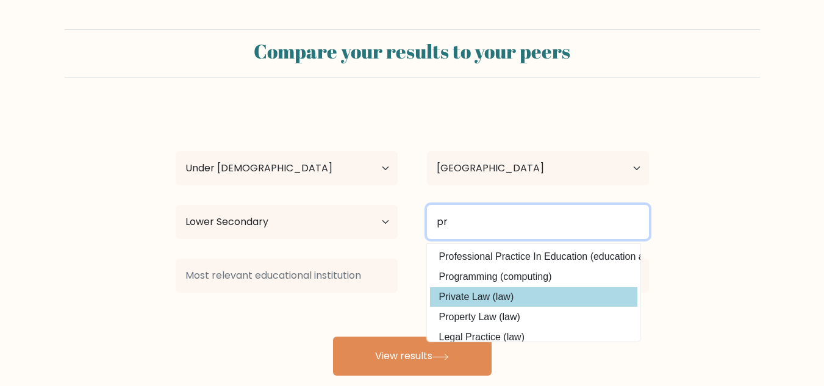
type input "p"
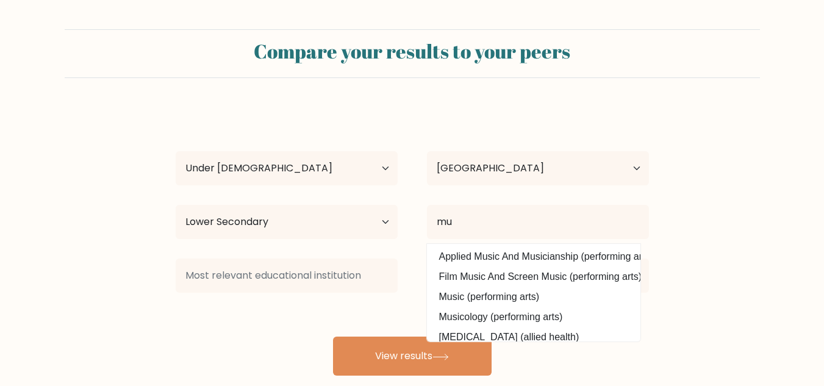
click at [523, 302] on div "hfhfdud nfhdhhf Age Under [DEMOGRAPHIC_DATA] [DEMOGRAPHIC_DATA] [DEMOGRAPHIC_DA…" at bounding box center [412, 241] width 488 height 268
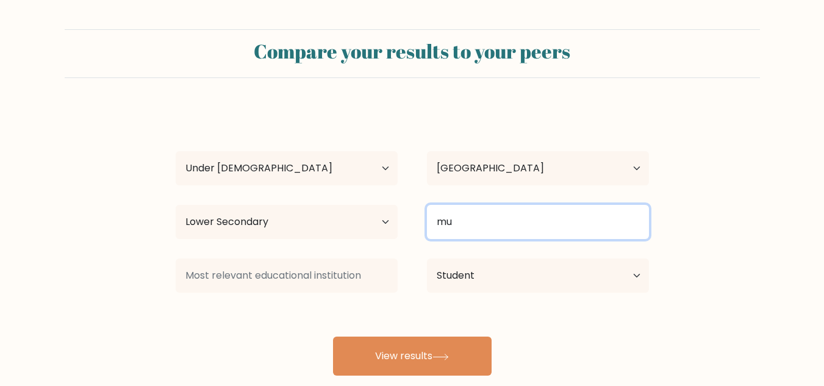
click at [480, 218] on input "mu" at bounding box center [538, 222] width 222 height 34
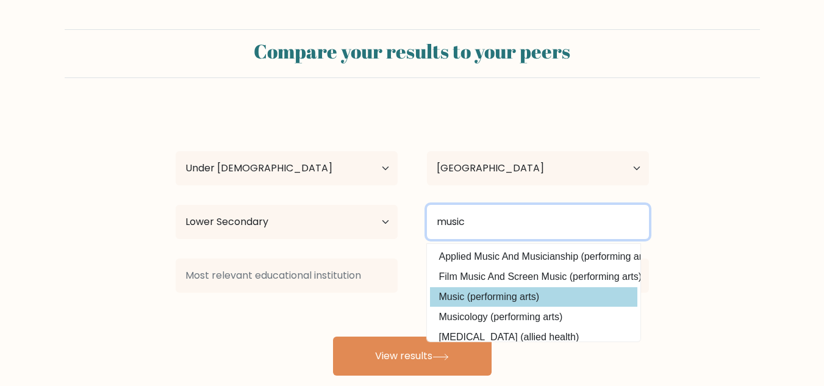
type input "music"
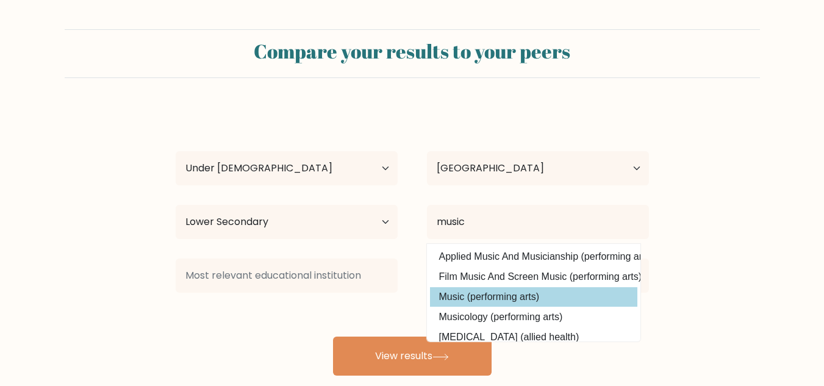
click at [501, 298] on div "hfhfdud nfhdhhf Age Under [DEMOGRAPHIC_DATA] [DEMOGRAPHIC_DATA] [DEMOGRAPHIC_DA…" at bounding box center [412, 241] width 488 height 268
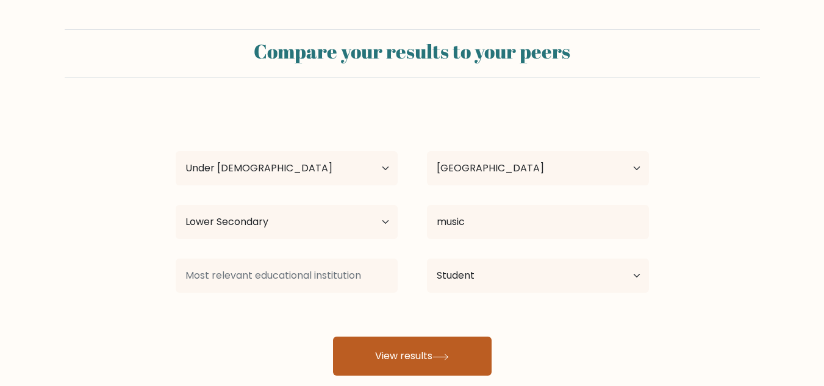
click at [432, 338] on button "View results" at bounding box center [412, 356] width 159 height 39
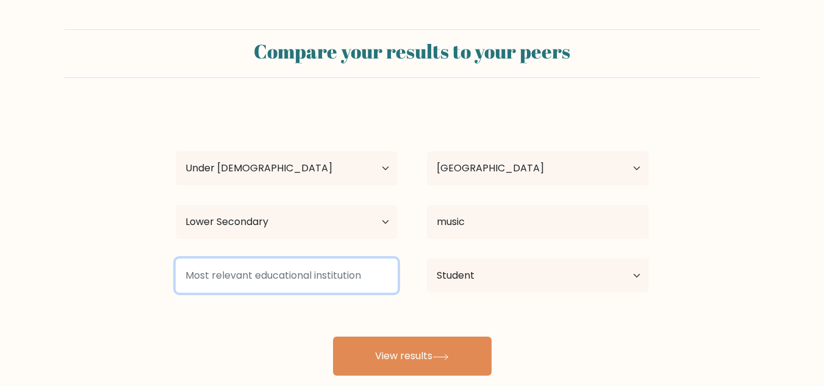
click at [298, 277] on input at bounding box center [287, 276] width 222 height 34
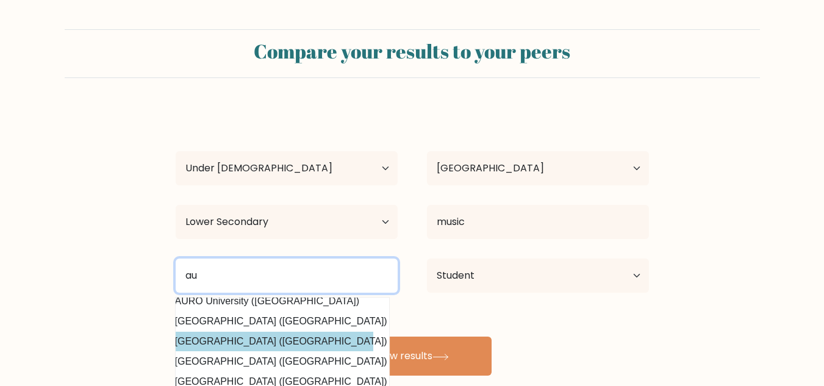
type input "au"
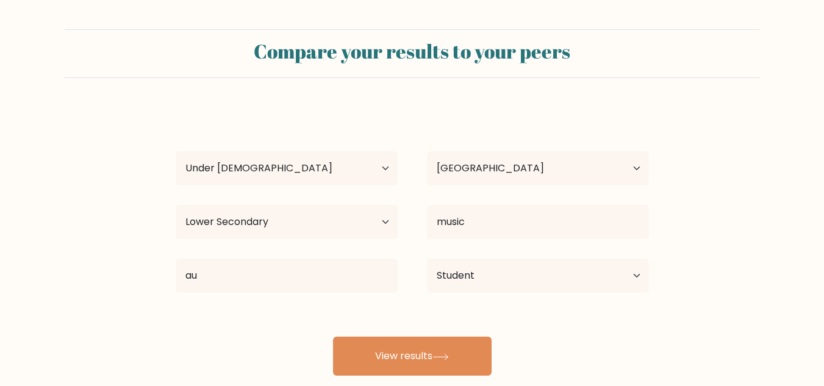
click at [291, 329] on div "hfhfdud nfhdhhf Age Under 18 years old 18-24 years old 25-34 years old 35-44 ye…" at bounding box center [412, 241] width 488 height 268
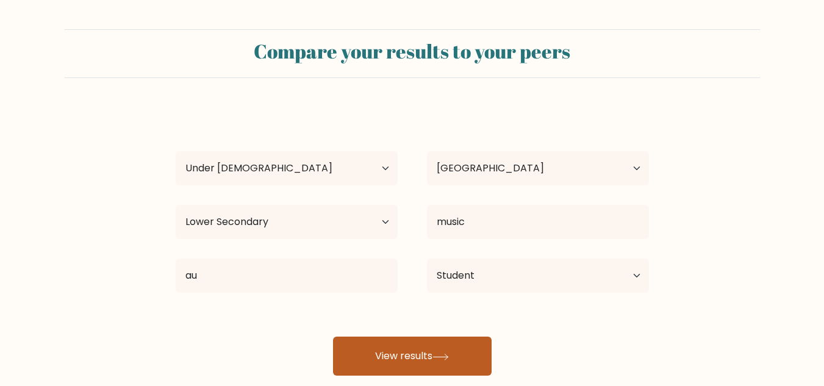
click at [407, 358] on button "View results" at bounding box center [412, 356] width 159 height 39
